Goal: Task Accomplishment & Management: Complete application form

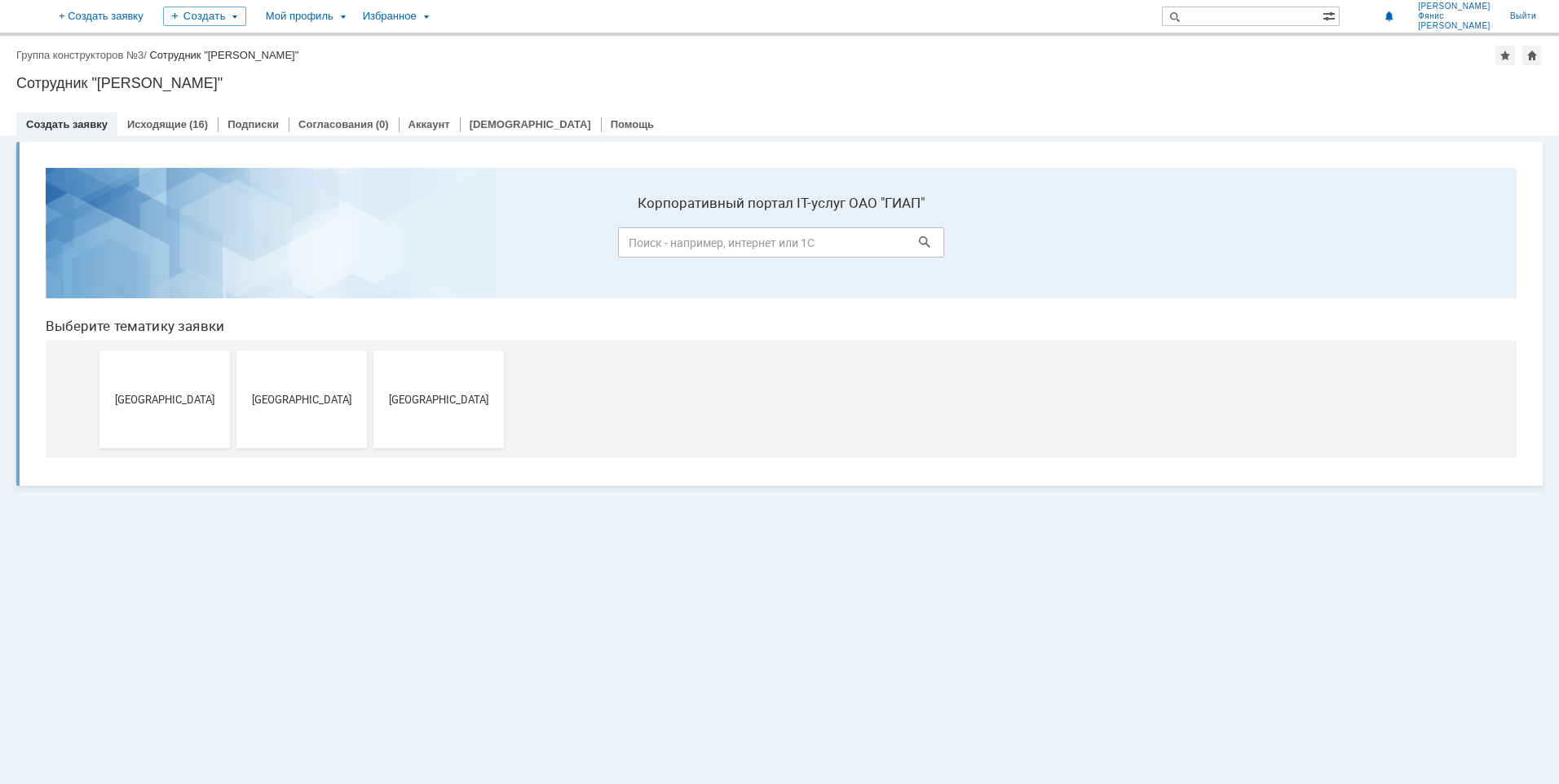
drag, startPoint x: 456, startPoint y: 413, endPoint x: 445, endPoint y: 411, distance: 11.2
click at [451, 413] on button "Новомосковск" at bounding box center [439, 399] width 131 height 98
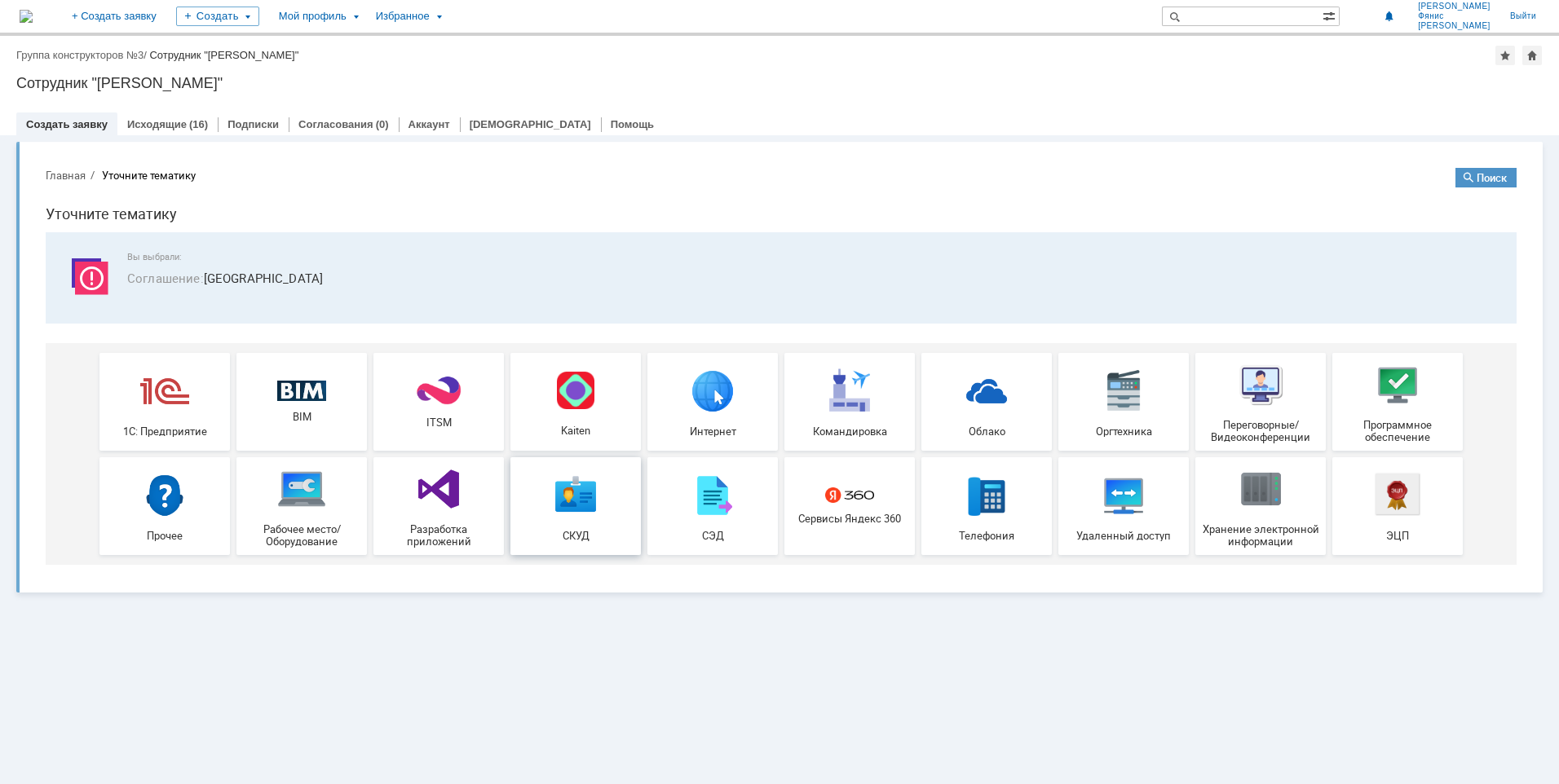
click at [588, 519] on img at bounding box center [575, 495] width 49 height 49
click at [302, 515] on div "Рабочее место/Оборудование" at bounding box center [301, 506] width 120 height 83
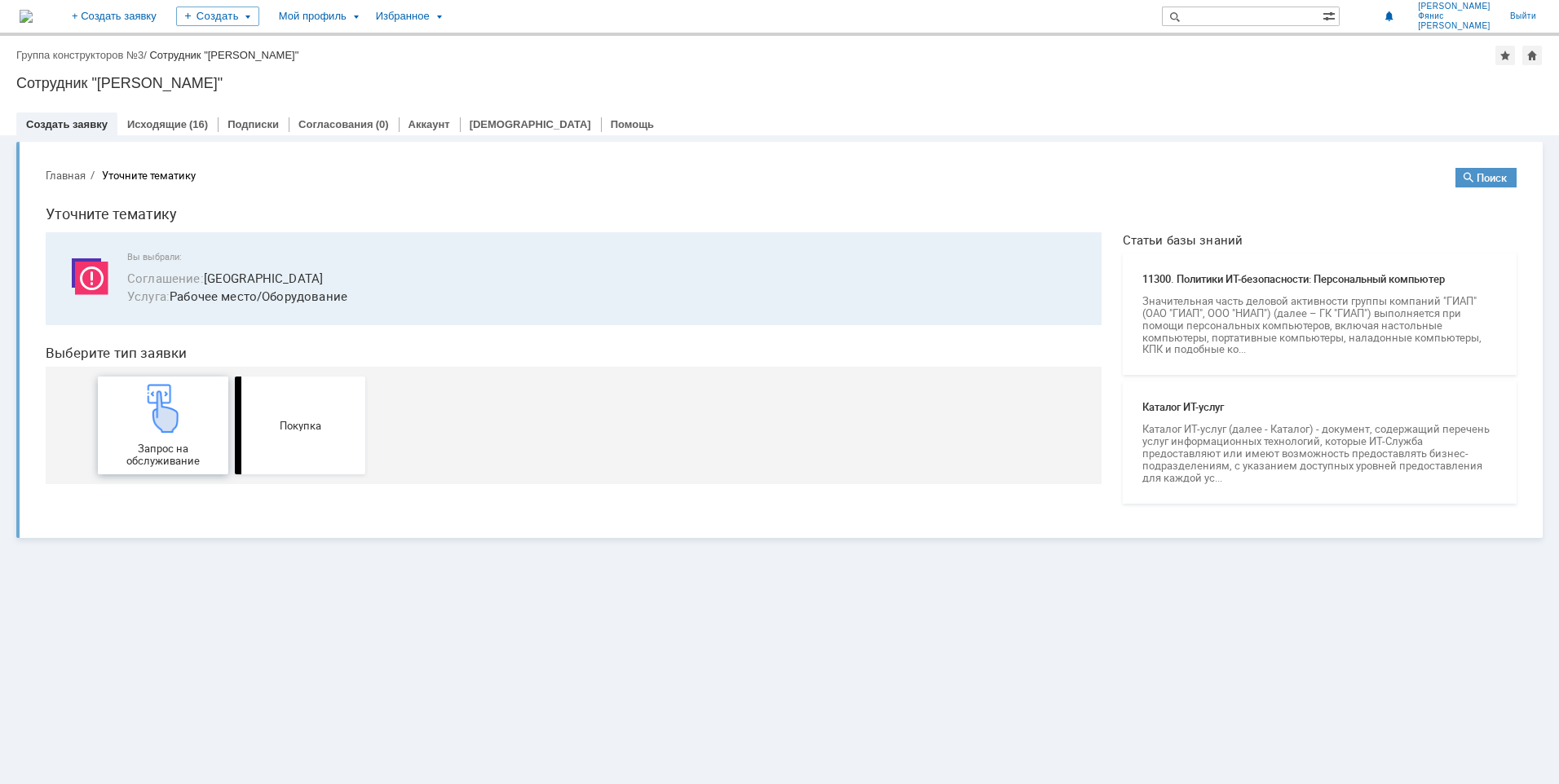
click at [165, 436] on div "Запрос на обслуживание" at bounding box center [162, 425] width 120 height 83
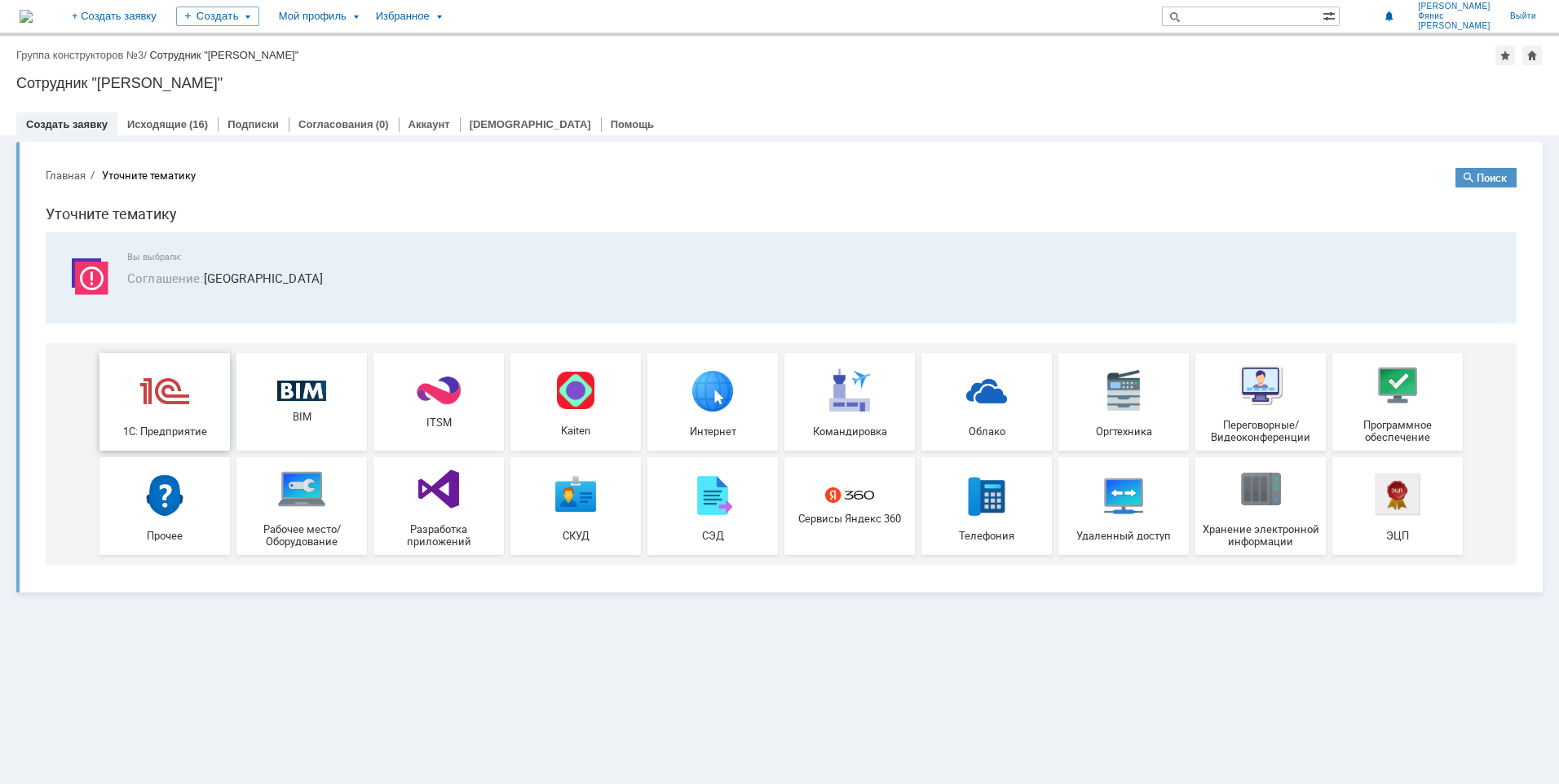
click at [190, 386] on div "1С: Предприятие" at bounding box center [164, 401] width 120 height 71
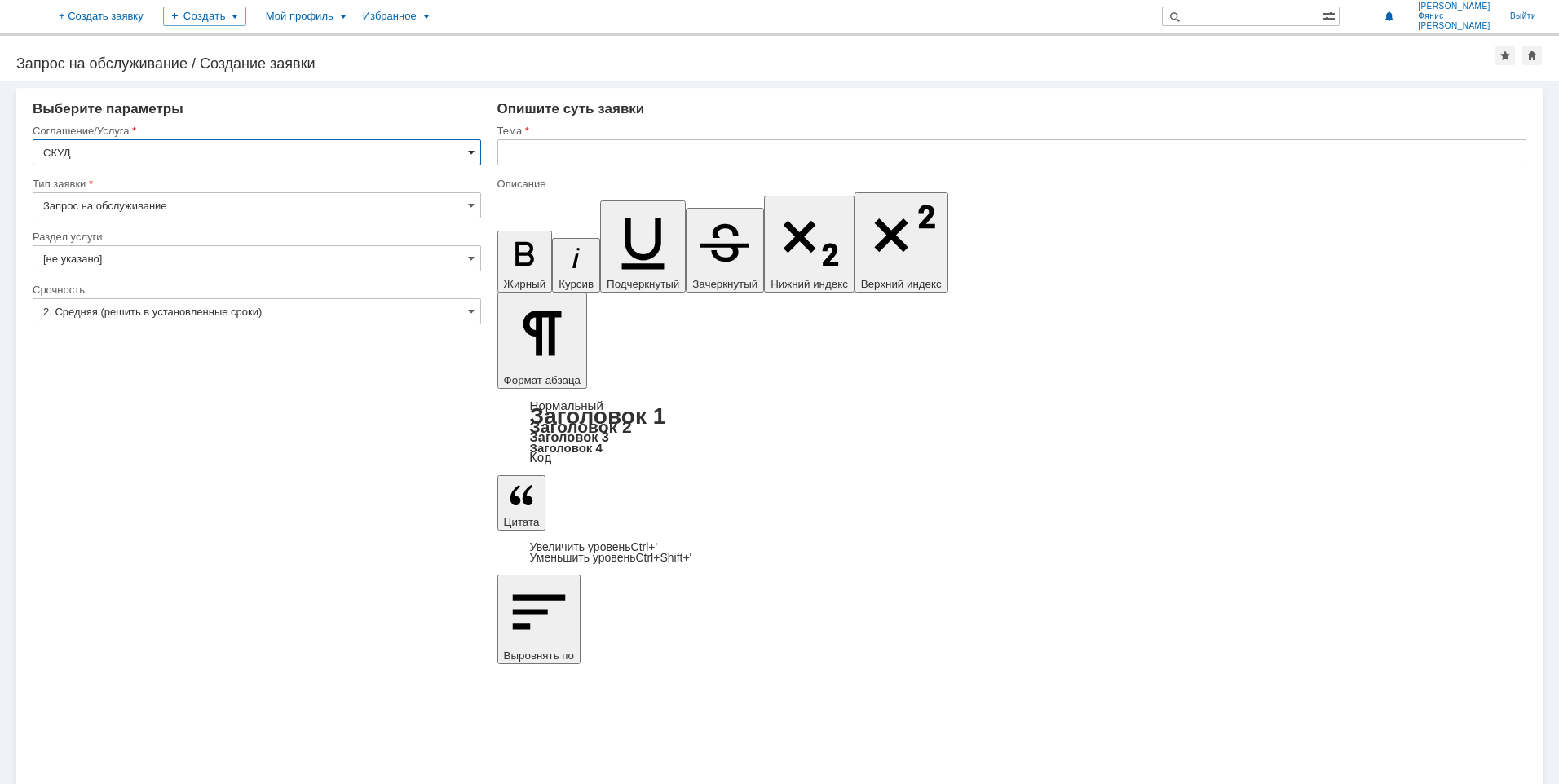
click at [471, 153] on span at bounding box center [471, 152] width 7 height 13
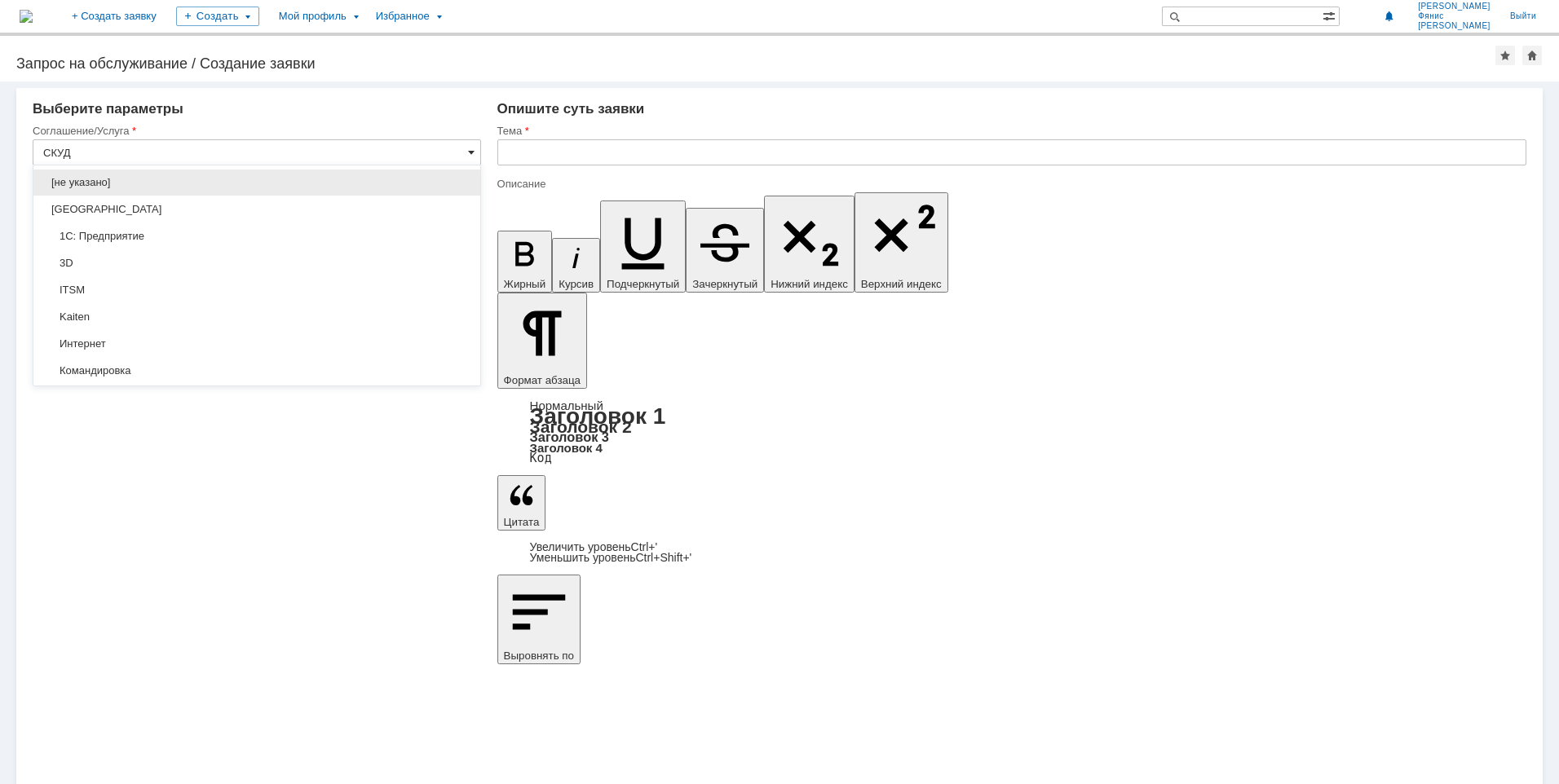
click at [471, 153] on span at bounding box center [471, 152] width 7 height 13
click at [465, 142] on input "СКУД" at bounding box center [257, 152] width 448 height 26
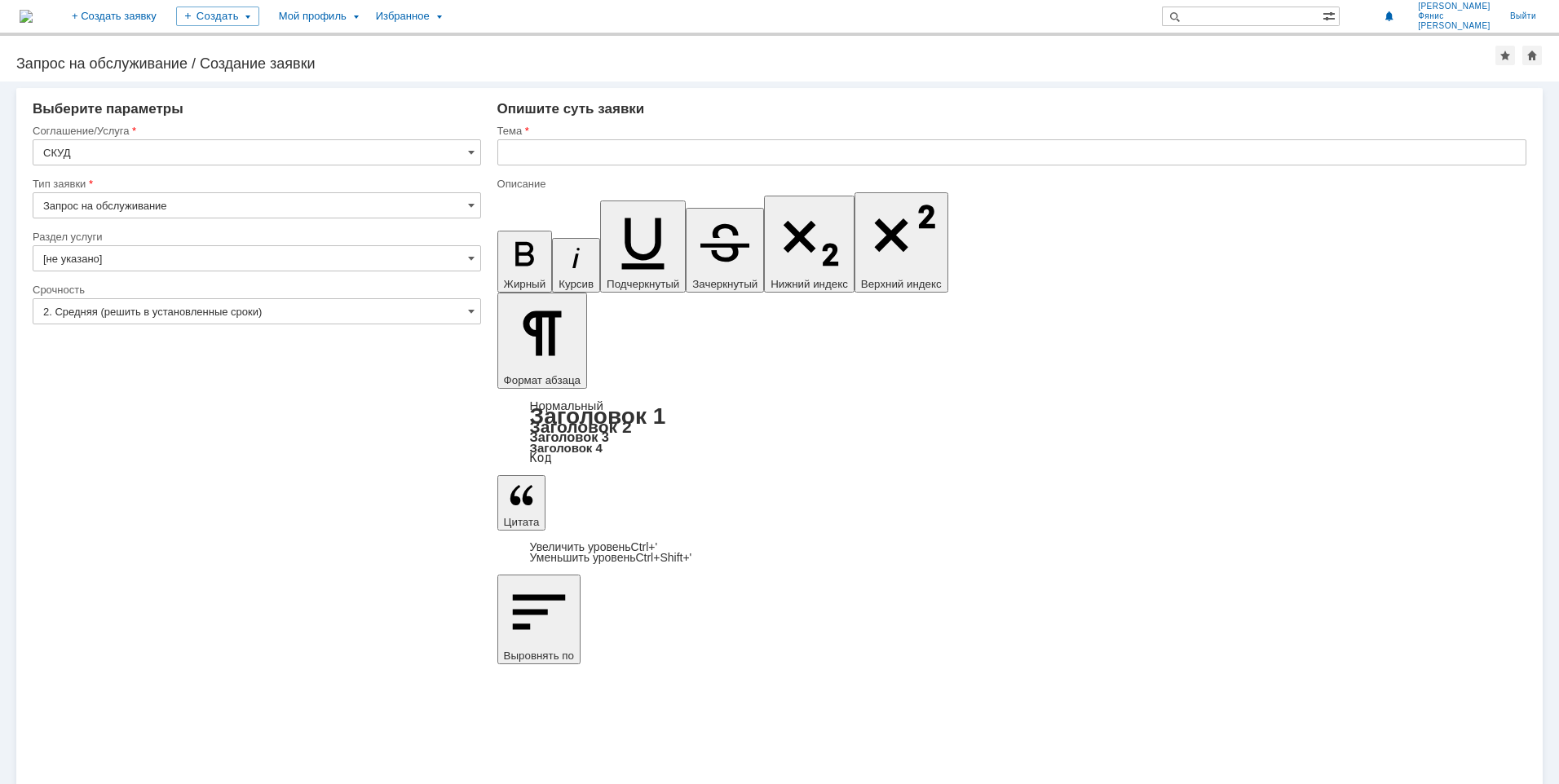
drag, startPoint x: 709, startPoint y: 581, endPoint x: 695, endPoint y: 571, distance: 17.2
click at [707, 581] on div "Внимание! Выберите параметры Соглашение/Услуга СКУД Тип заявки Запрос на обслуж…" at bounding box center [780, 432] width 1559 height 703
type input "СКУД"
click at [471, 255] on span at bounding box center [471, 259] width 7 height 13
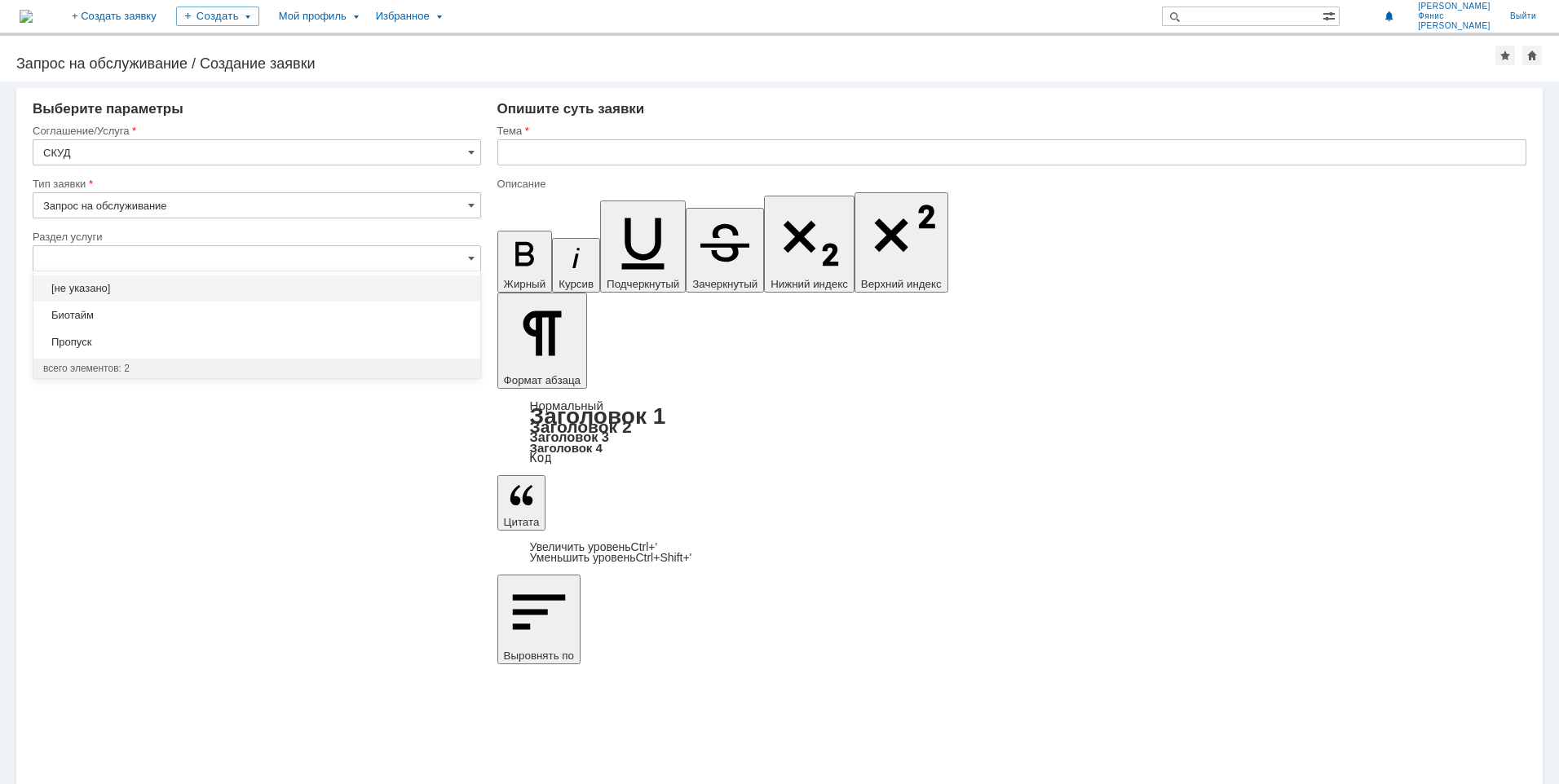
drag, startPoint x: 484, startPoint y: 632, endPoint x: 470, endPoint y: 600, distance: 34.9
click at [484, 626] on div "Внимание! Выберите параметры Соглашение/Услуга СКУД Тип заявки Запрос на обслуж…" at bounding box center [780, 432] width 1559 height 703
type input "[не указано]"
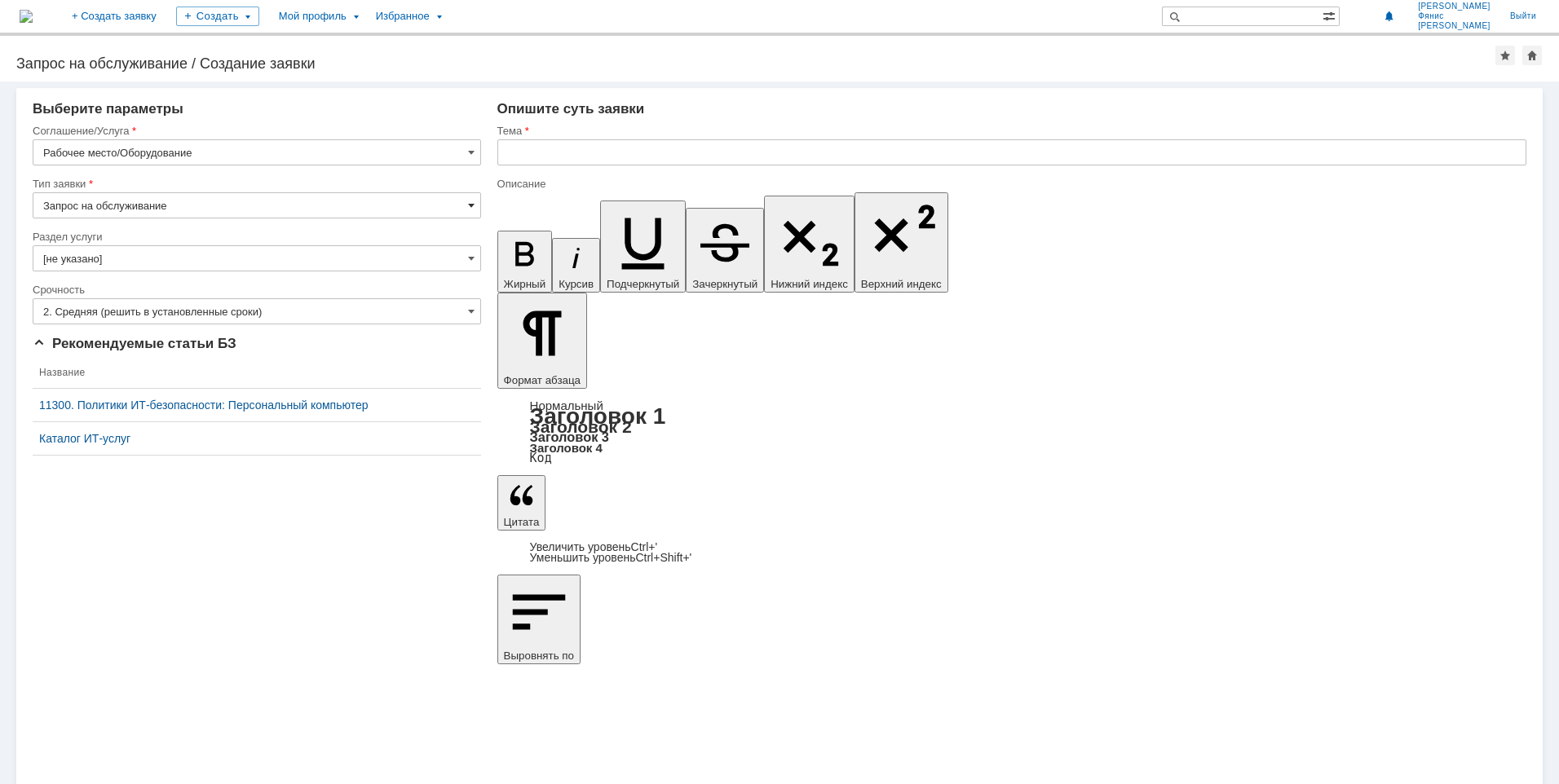
click at [469, 203] on span at bounding box center [471, 205] width 7 height 13
click at [505, 536] on div "Внимание! Выберите параметры Соглашение/Услуга Рабочее место/Оборудование Тип з…" at bounding box center [780, 432] width 1559 height 703
type input "Запрос на обслуживание"
click at [469, 258] on span at bounding box center [471, 259] width 7 height 13
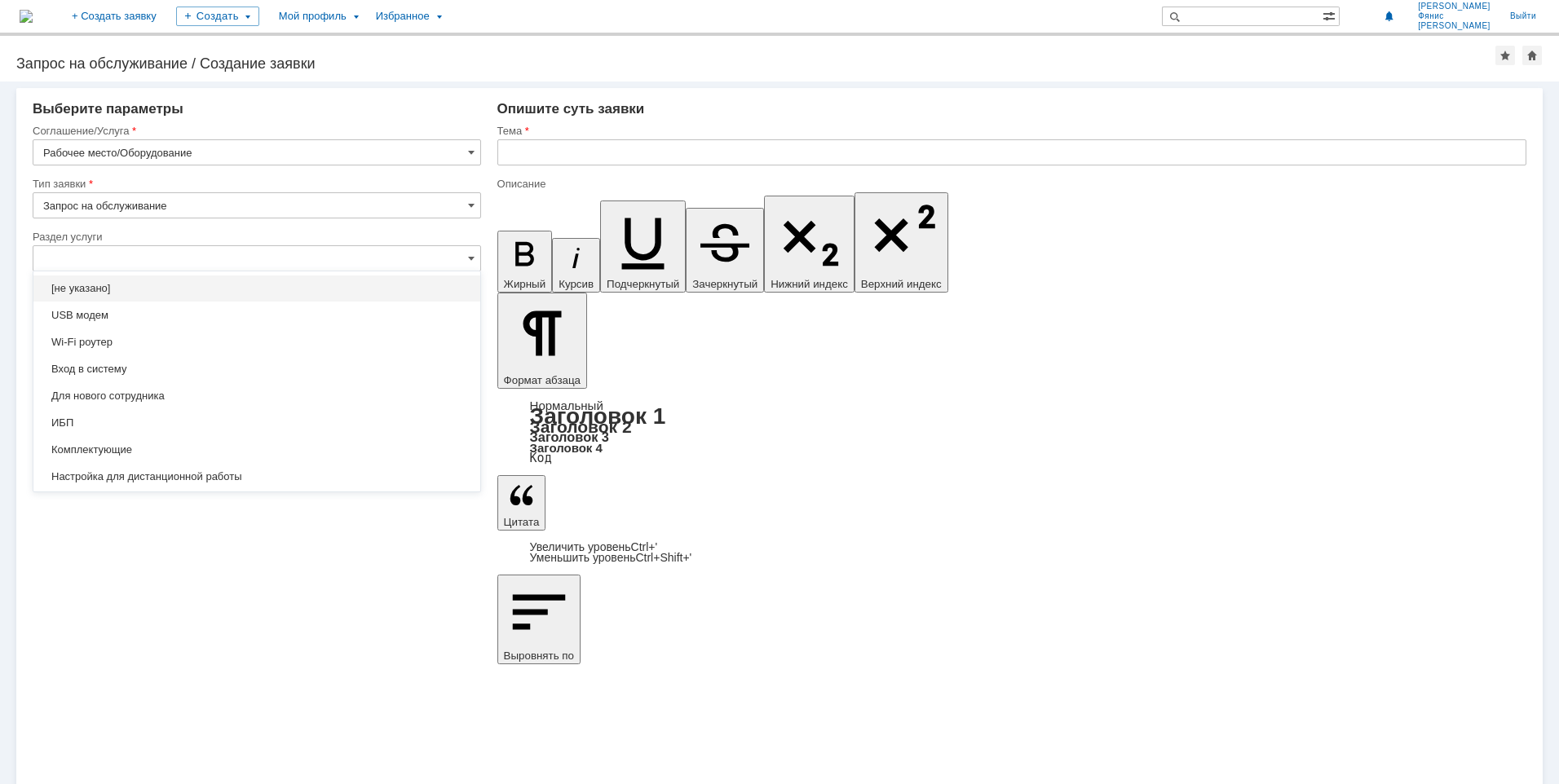
click at [413, 610] on div "Внимание! Выберите параметры Соглашение/Услуга Рабочее место/Оборудование Тип з…" at bounding box center [780, 432] width 1559 height 703
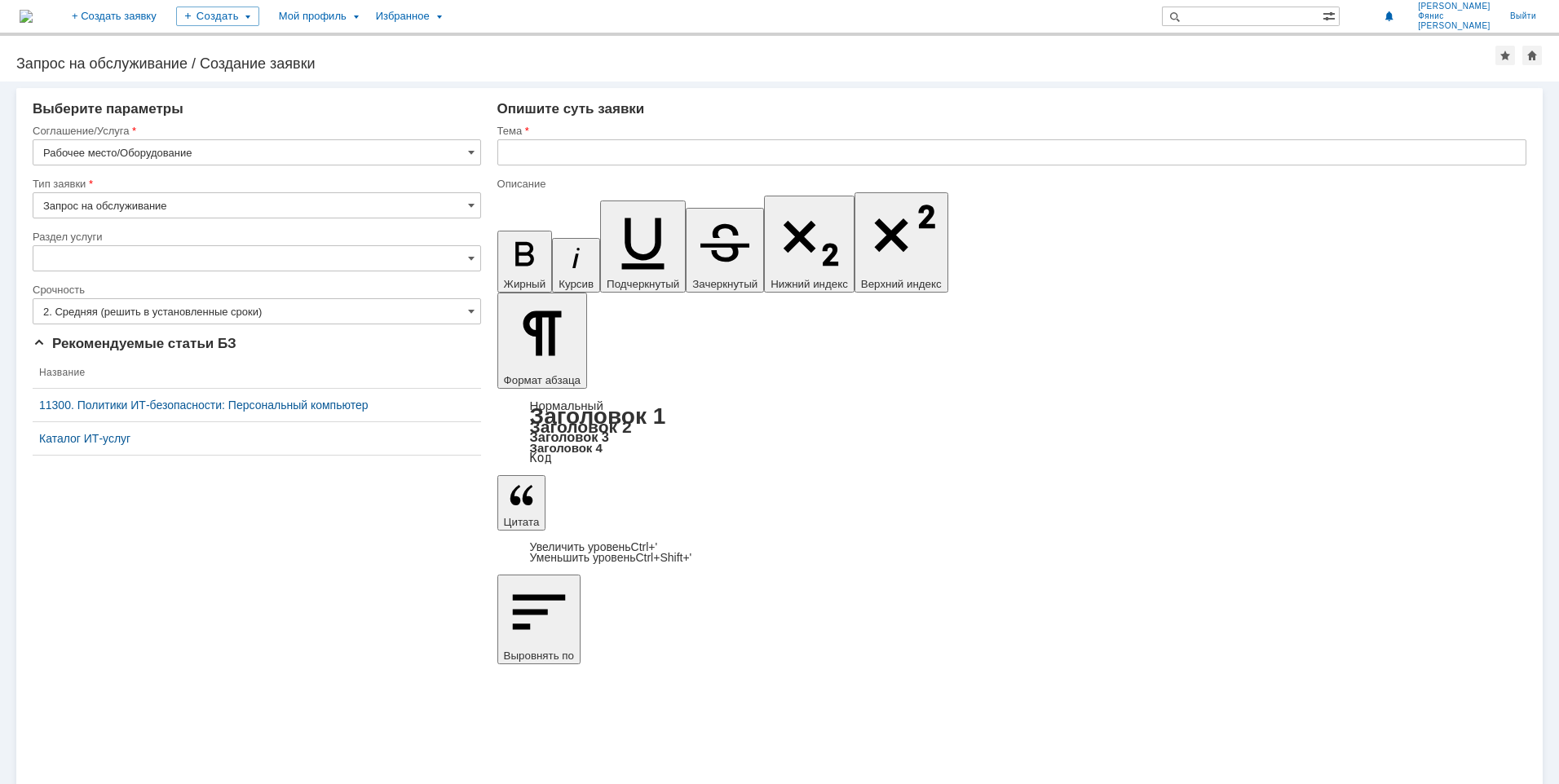
type input "[не указано]"
click at [473, 259] on span at bounding box center [471, 259] width 7 height 13
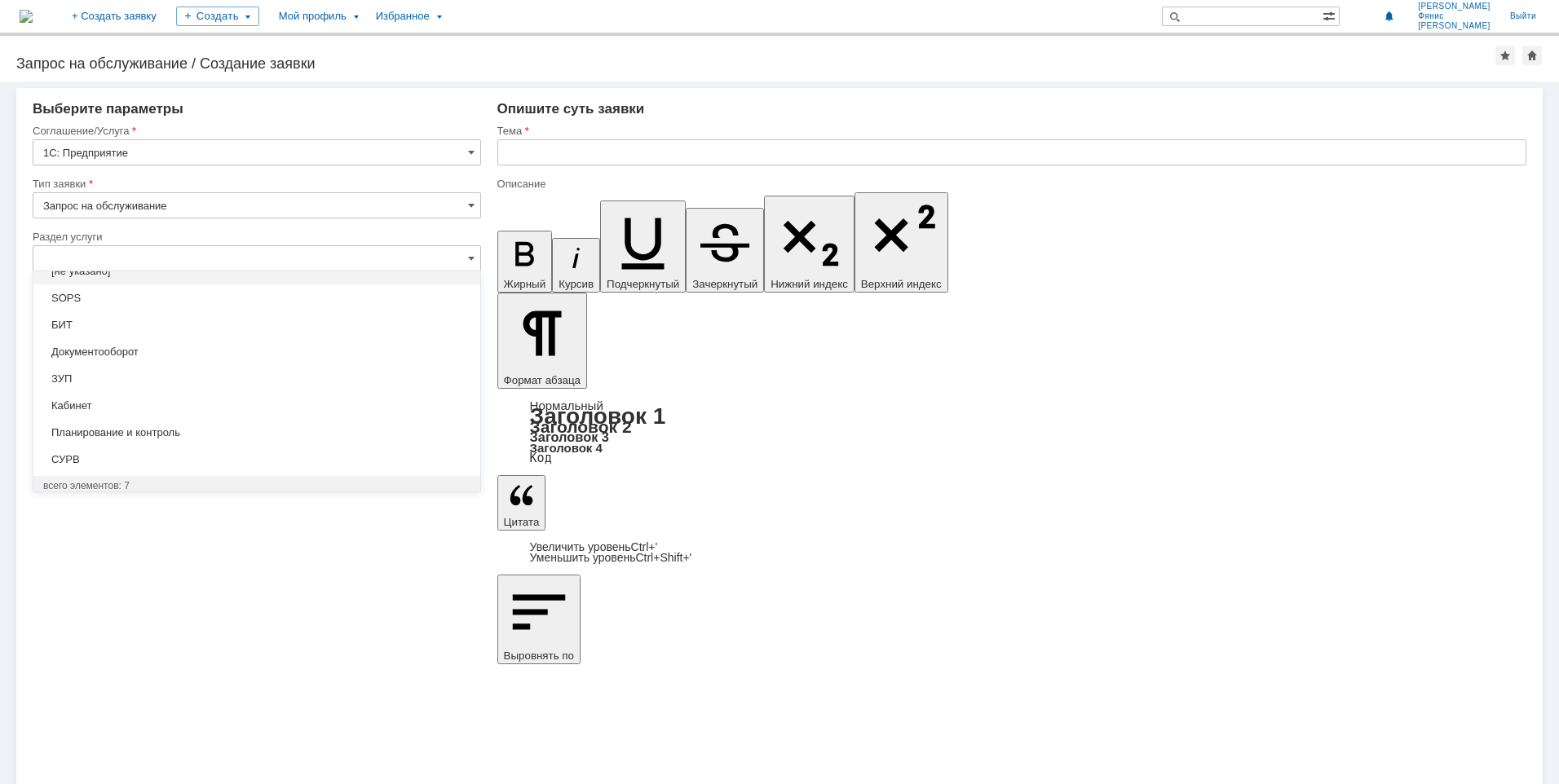
scroll to position [21, 0]
click at [184, 453] on span "СУРВ" at bounding box center [257, 455] width 428 height 13
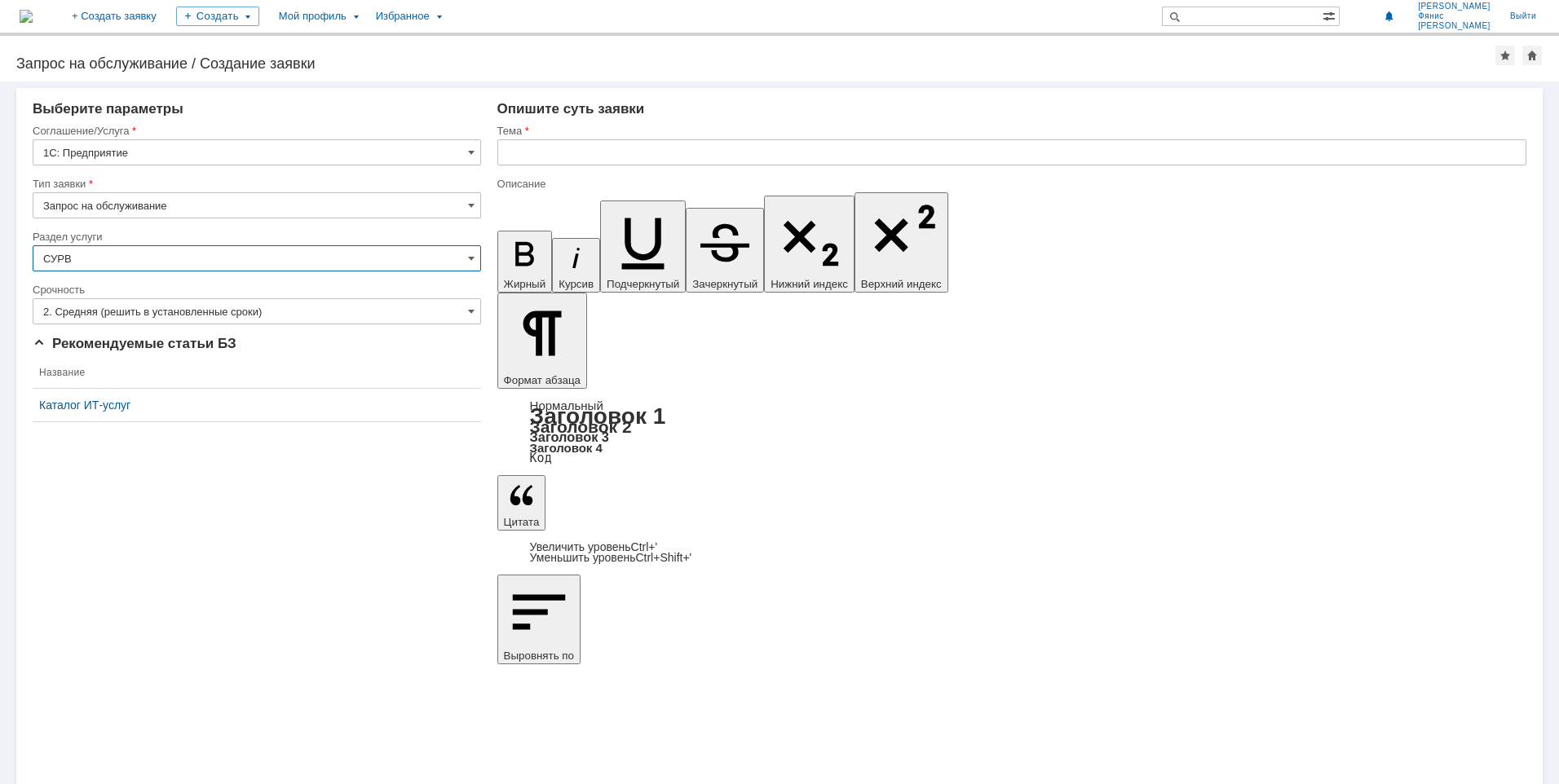
type input "СУРВ"
click at [541, 151] on input "text" at bounding box center [1012, 152] width 1029 height 26
drag, startPoint x: 646, startPoint y: 148, endPoint x: 538, endPoint y: 189, distance: 115.5
click at [499, 172] on div "Тема Невозможно зайти в СУРВ" at bounding box center [1012, 150] width 1029 height 53
type input "Невозможно зайти в СУРВ"
